Goal: Information Seeking & Learning: Learn about a topic

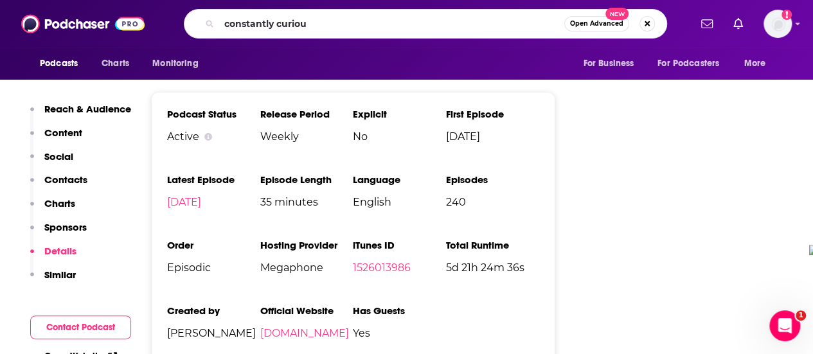
type input "constantly curious"
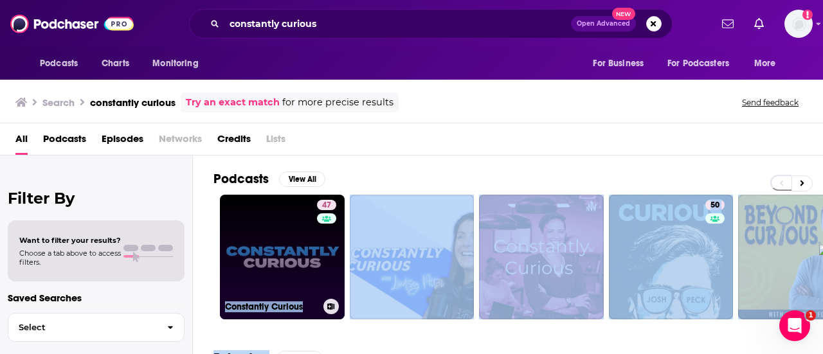
click at [291, 269] on link "47 Constantly Curious" at bounding box center [282, 257] width 125 height 125
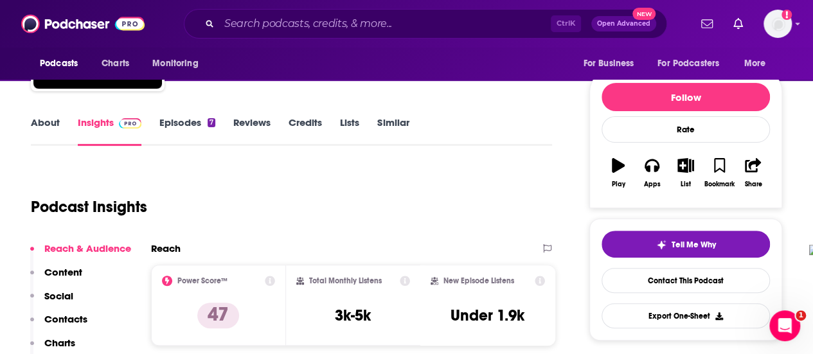
scroll to position [193, 0]
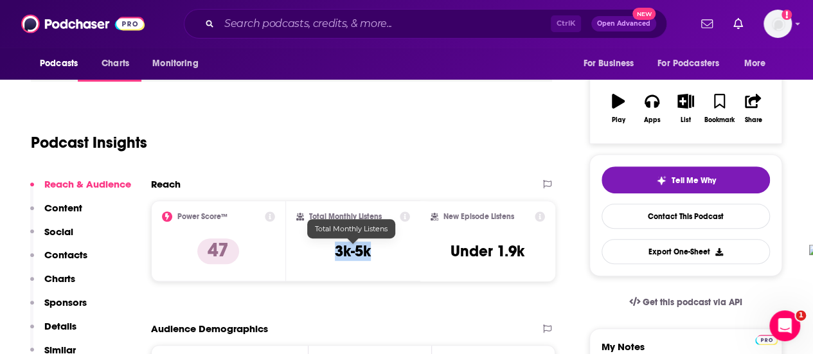
drag, startPoint x: 331, startPoint y: 248, endPoint x: 373, endPoint y: 256, distance: 43.1
click at [373, 256] on div "Total Monthly Listens 3k-5k" at bounding box center [353, 241] width 114 height 59
copy h3 "3k-5k"
